Goal: Task Accomplishment & Management: Manage account settings

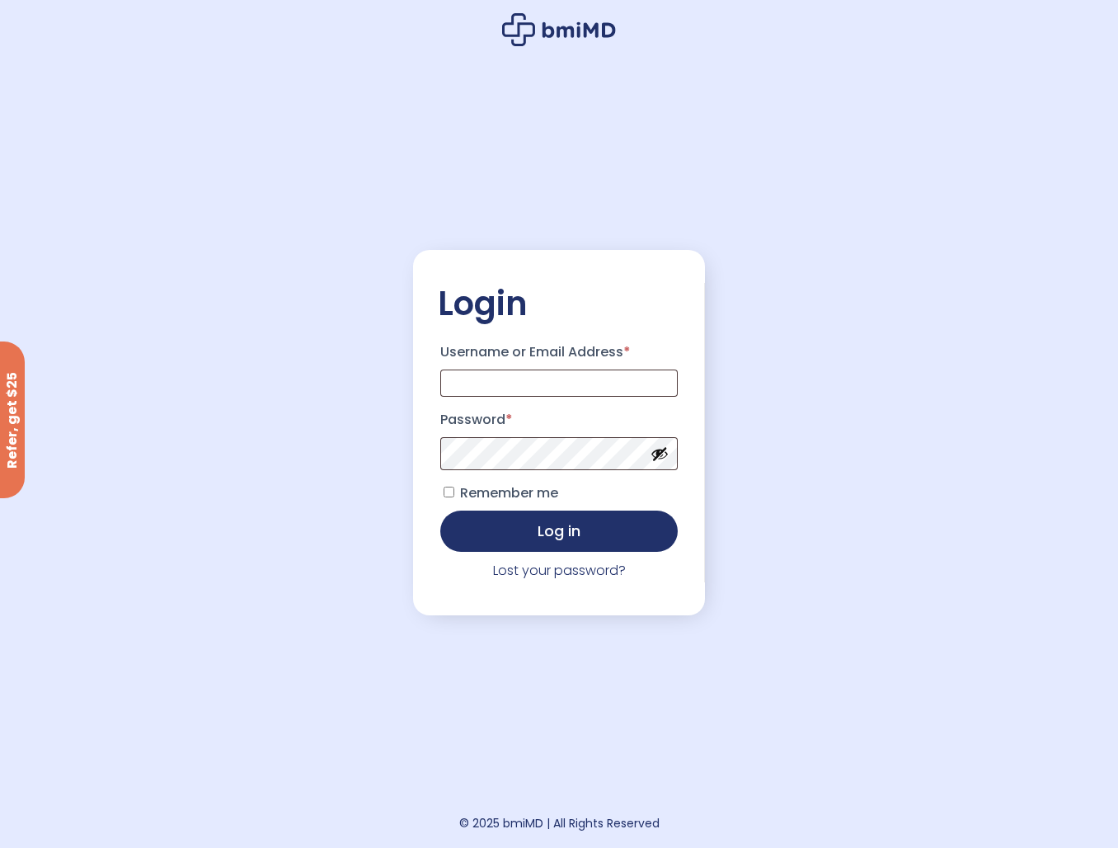
type input "**********"
click at [511, 532] on button "Log in" at bounding box center [558, 529] width 237 height 41
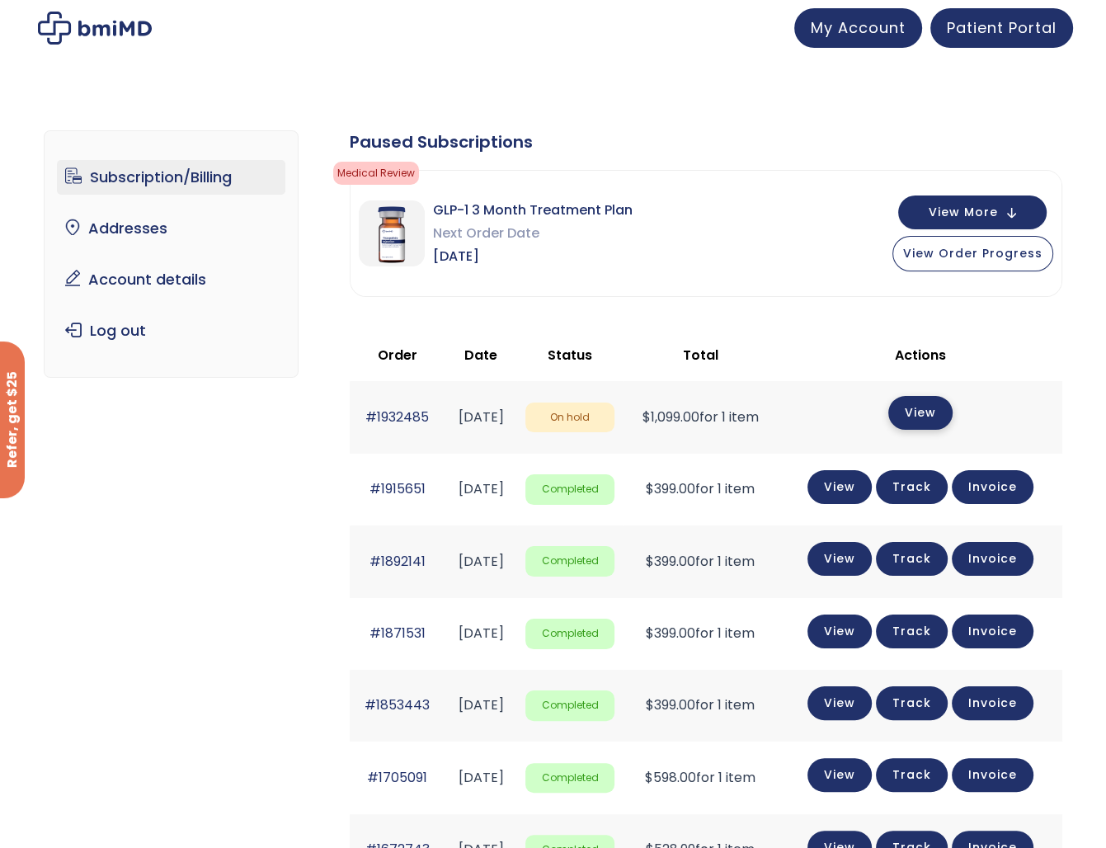
click at [938, 412] on link "View" at bounding box center [920, 413] width 64 height 34
